Goal: Book appointment/travel/reservation

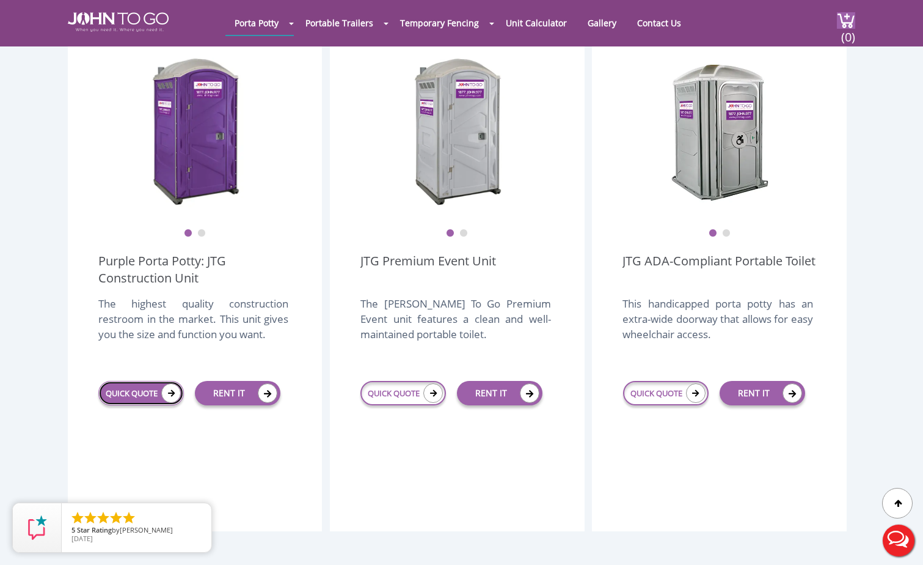
click at [150, 381] on link "QUICK QUOTE" at bounding box center [141, 393] width 86 height 24
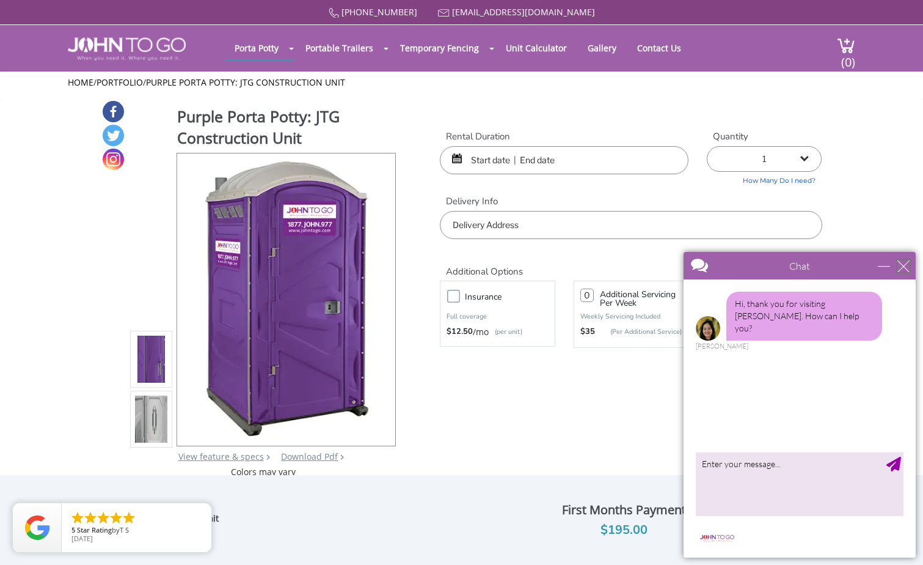
click at [898, 268] on div "close" at bounding box center [903, 266] width 12 height 12
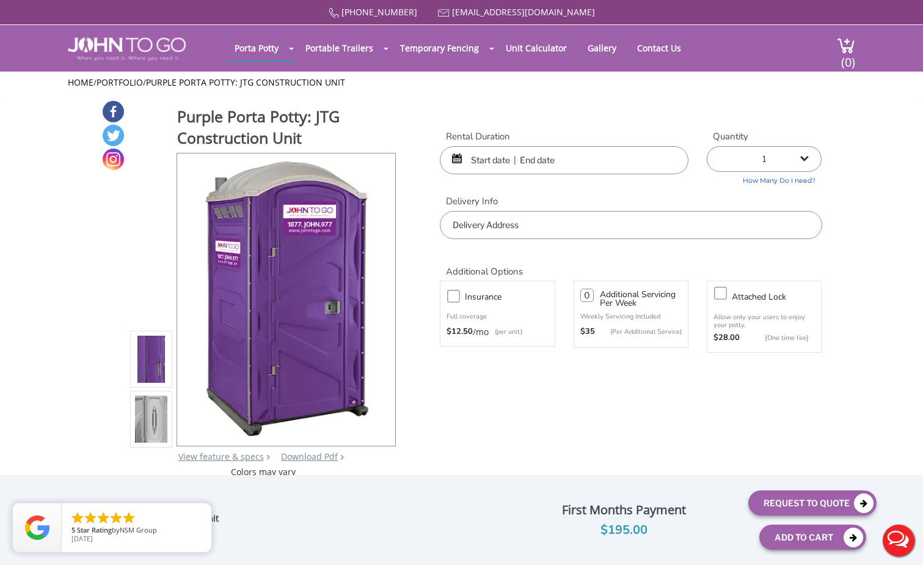
click at [461, 163] on input "text" at bounding box center [564, 160] width 249 height 28
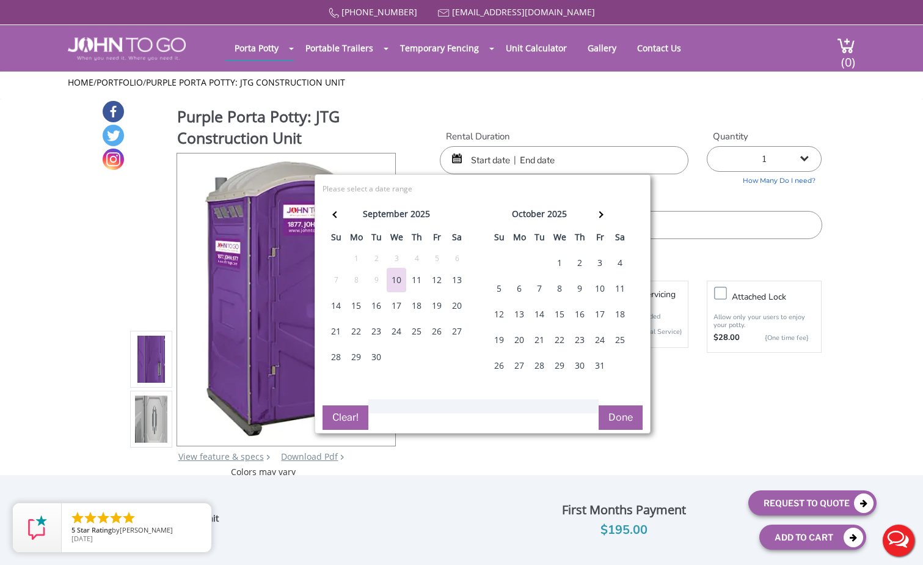
click at [440, 278] on div "12" at bounding box center [437, 280] width 20 height 24
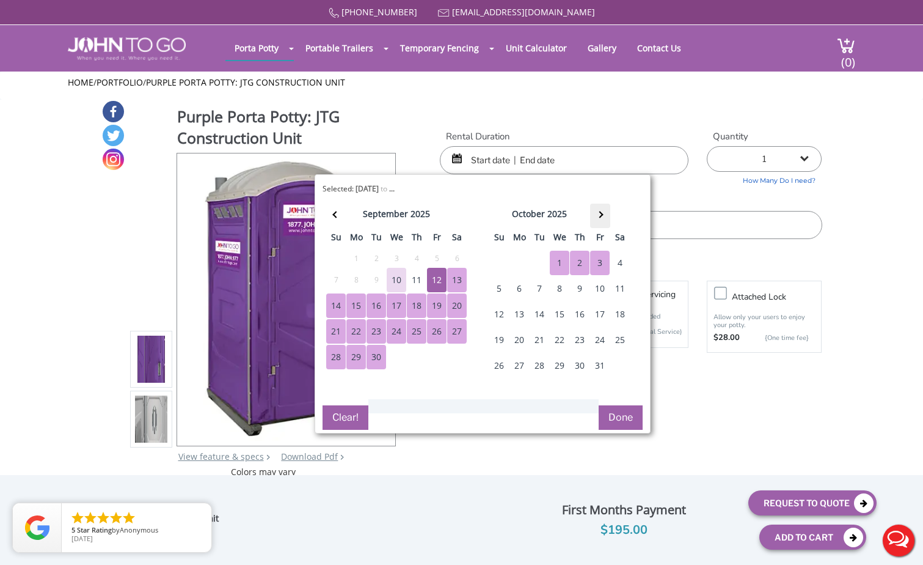
click at [600, 212] on span at bounding box center [599, 214] width 7 height 7
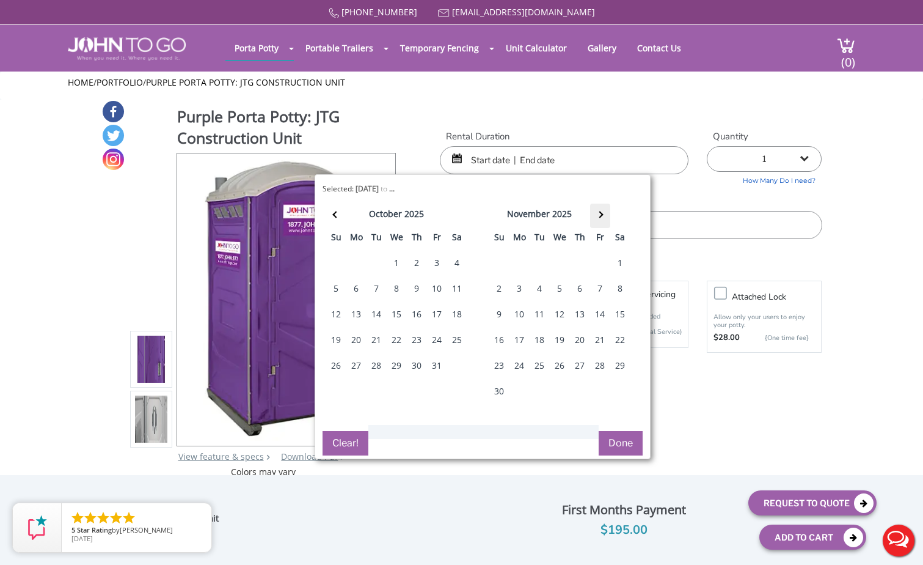
click at [600, 212] on span at bounding box center [599, 214] width 7 height 7
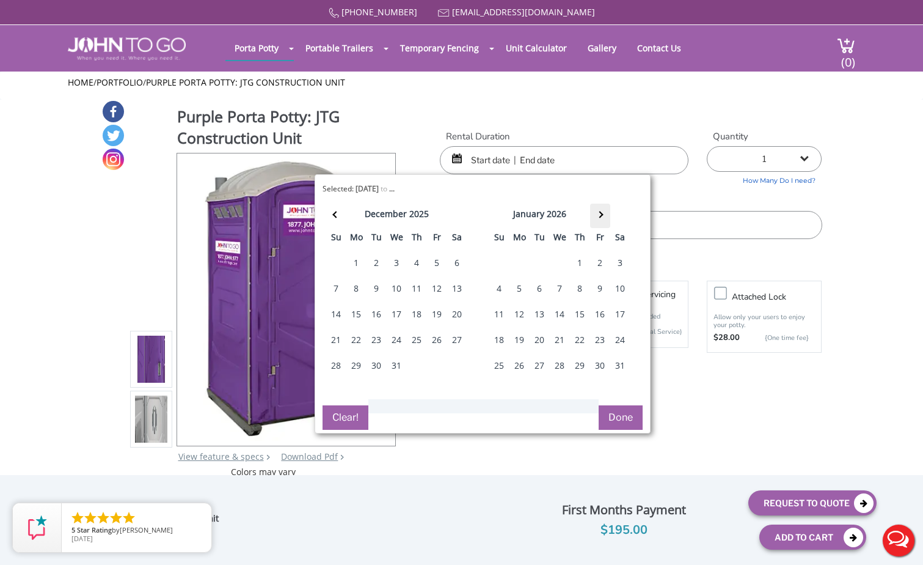
click at [600, 212] on span at bounding box center [599, 214] width 7 height 7
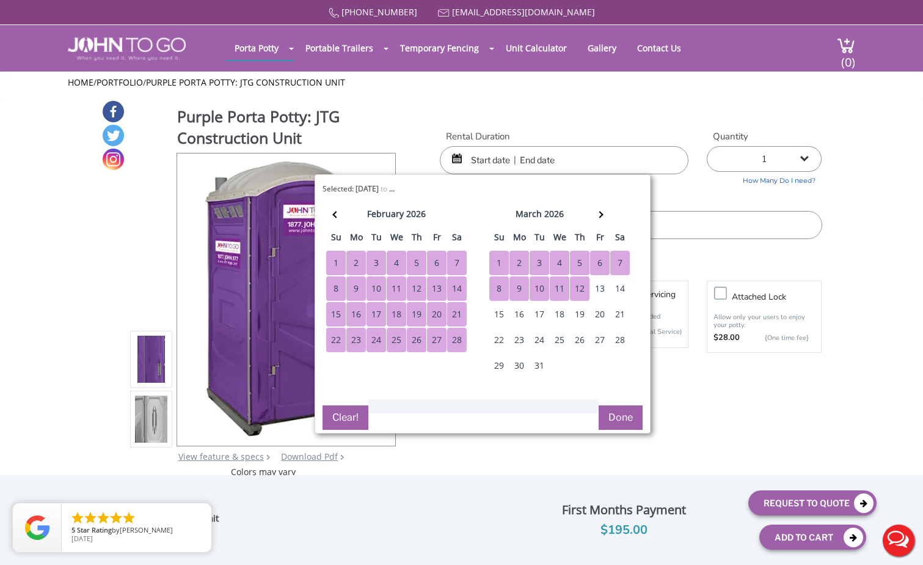
click at [583, 287] on div "12" at bounding box center [580, 288] width 20 height 24
type input "09/12/2025 to 03/12/2026"
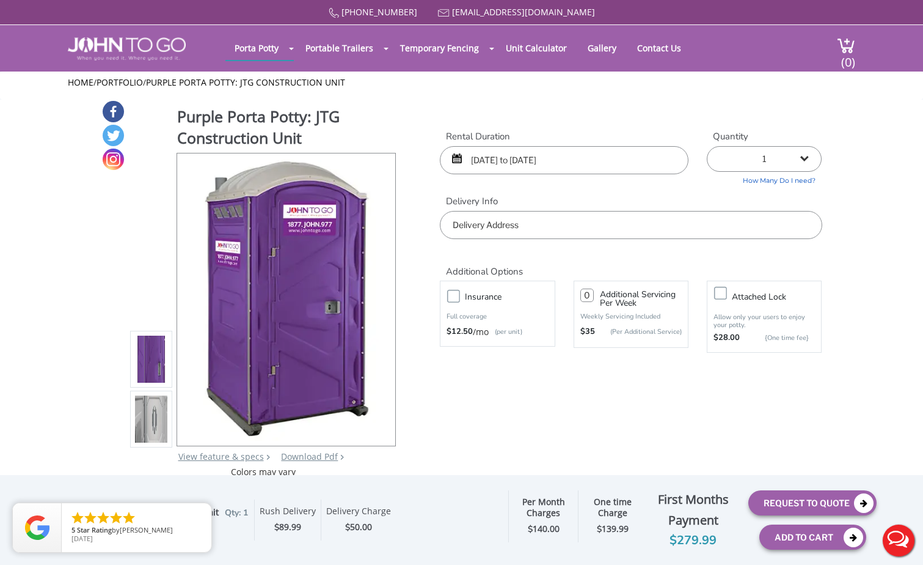
click at [534, 237] on input "text" at bounding box center [631, 225] width 382 height 28
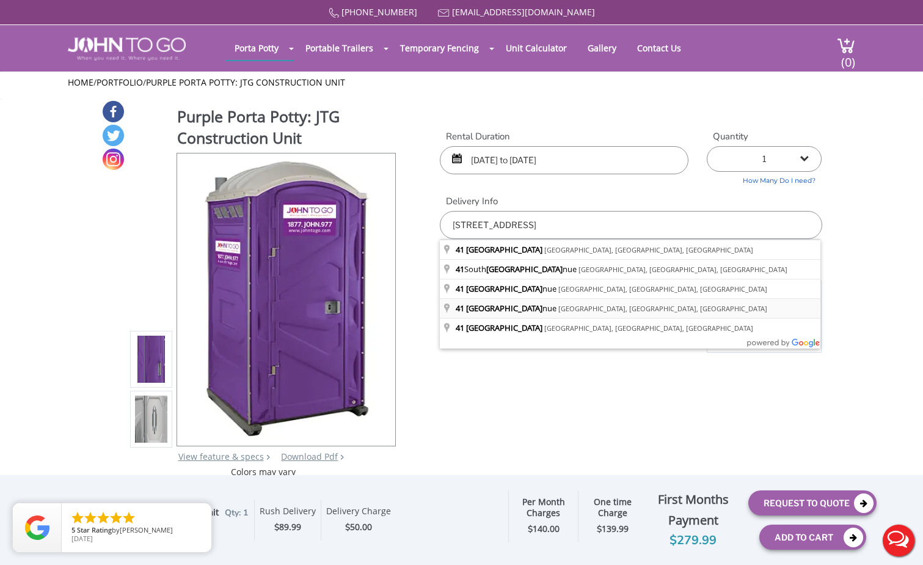
type input "41 Mountain Avenue, Pompton Plains, NJ, USA"
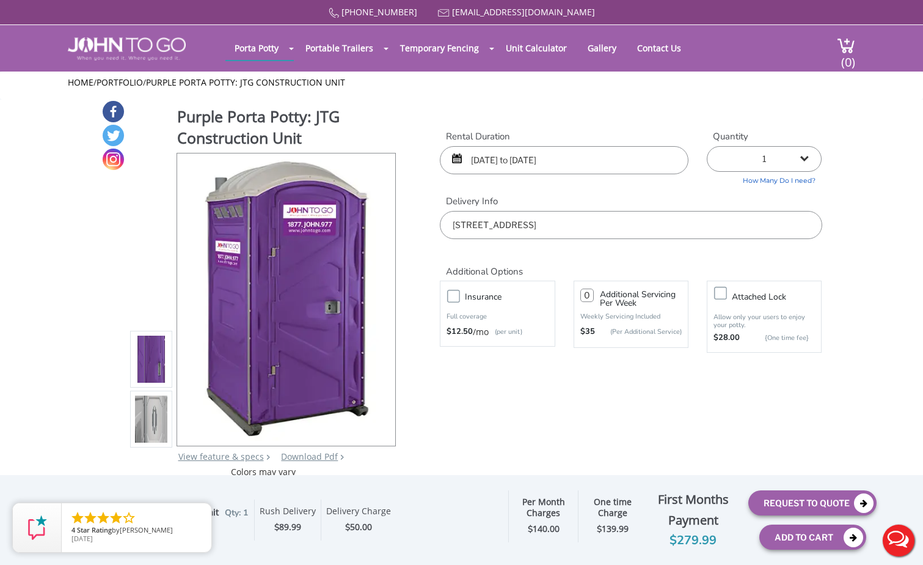
click at [615, 159] on input "09/12/2025 to 03/12/2026" at bounding box center [564, 160] width 249 height 28
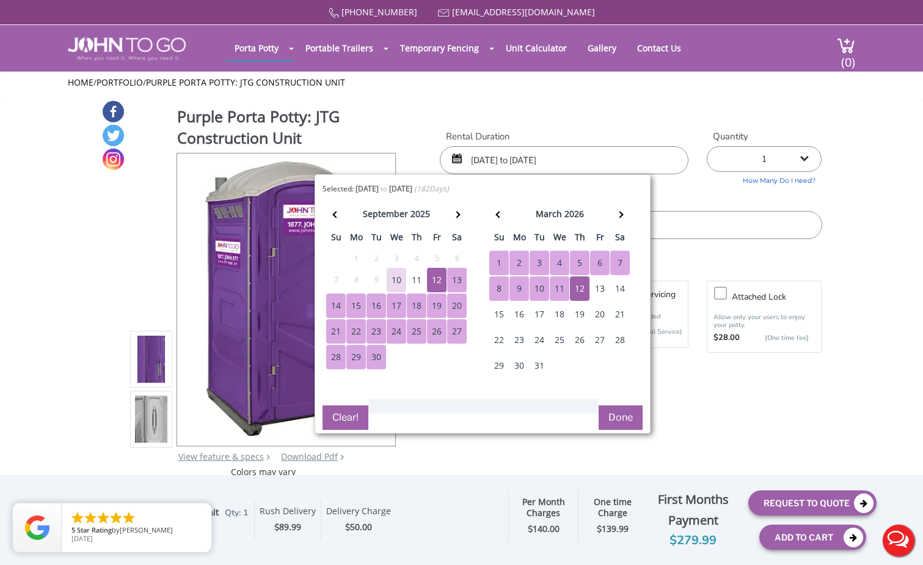
click at [358, 304] on div "15" at bounding box center [356, 305] width 20 height 24
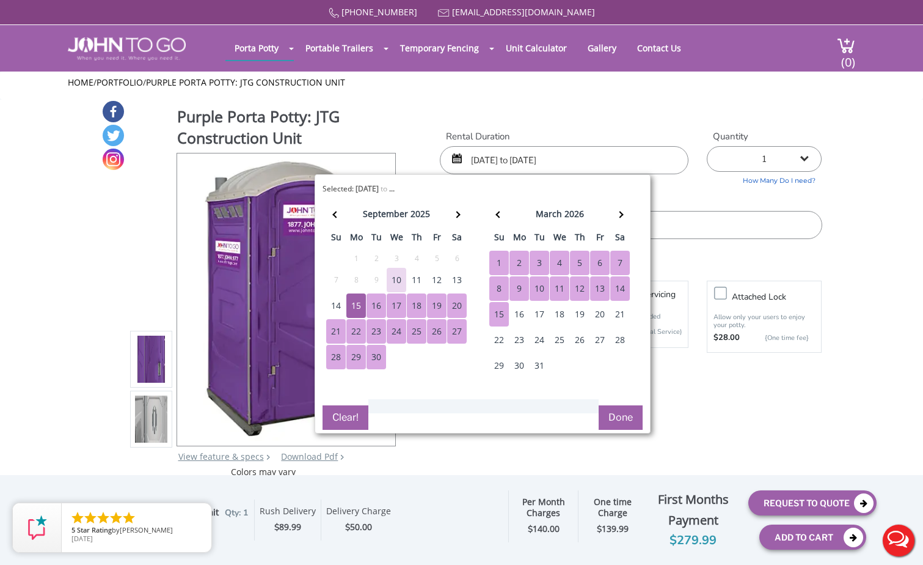
click at [494, 310] on div "15" at bounding box center [499, 314] width 20 height 24
type input "09/15/2025 to 03/15/2026"
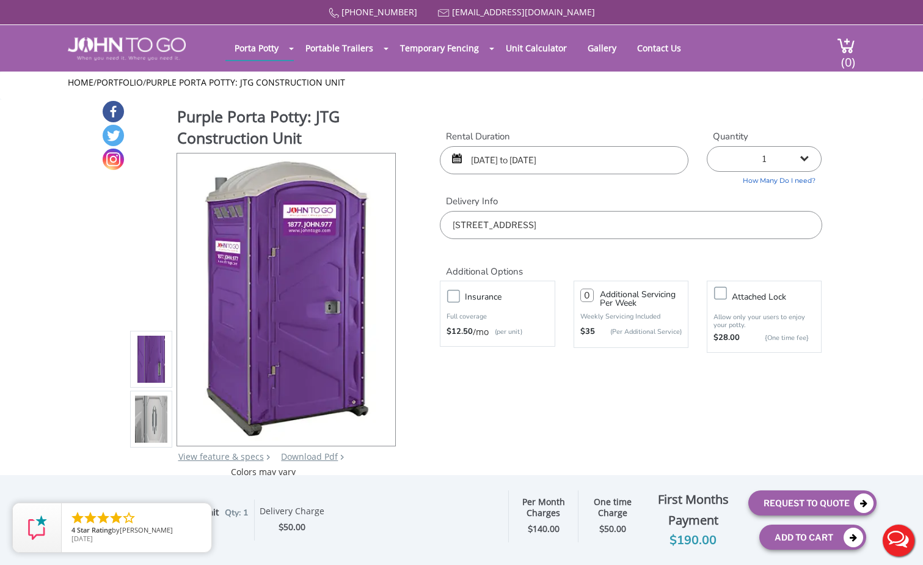
click at [156, 423] on img at bounding box center [151, 419] width 33 height 288
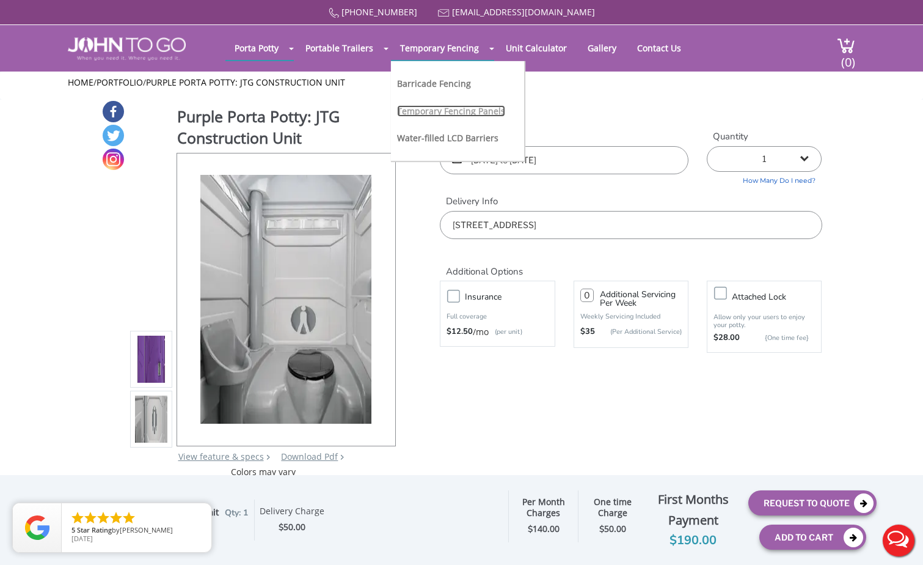
click at [412, 111] on link "Temporary Fencing Panels" at bounding box center [451, 111] width 108 height 12
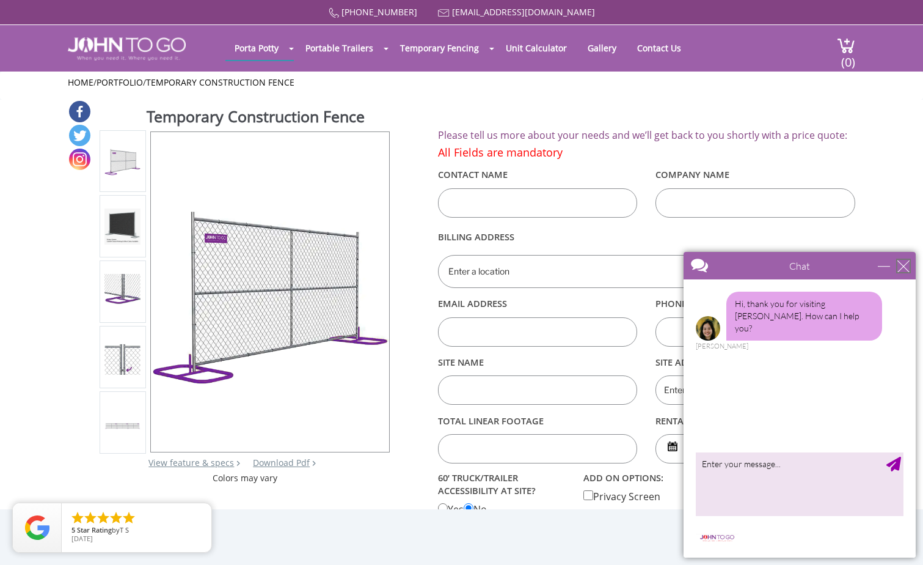
click at [902, 266] on div "close" at bounding box center [903, 266] width 12 height 12
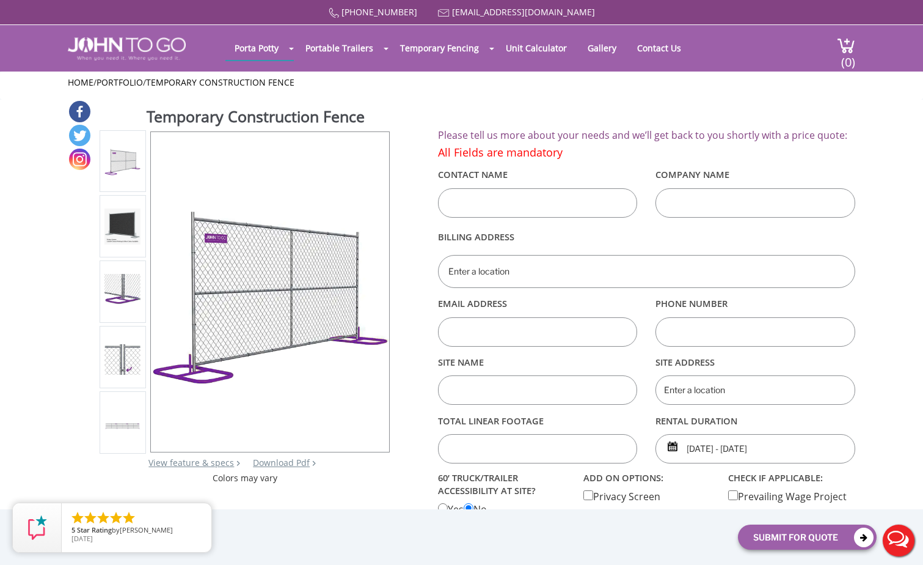
click at [116, 229] on img at bounding box center [122, 226] width 36 height 36
